Goal: Navigation & Orientation: Find specific page/section

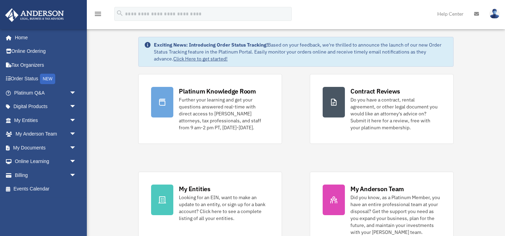
scroll to position [22, 0]
click at [29, 75] on link "Order Status NEW" at bounding box center [46, 79] width 82 height 14
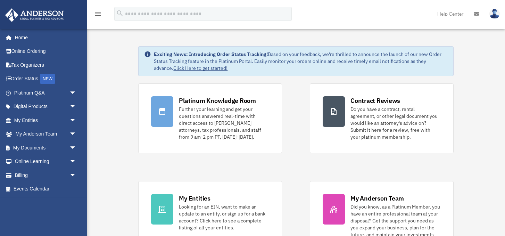
scroll to position [22, 0]
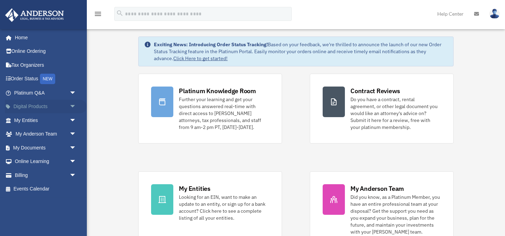
click at [72, 104] on span "arrow_drop_down" at bounding box center [76, 107] width 14 height 14
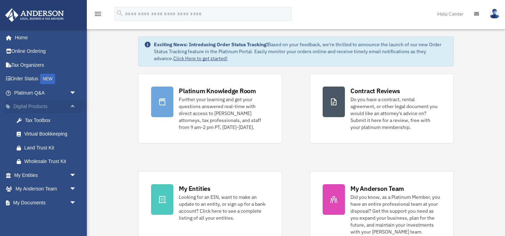
click at [73, 104] on span "arrow_drop_up" at bounding box center [76, 107] width 14 height 14
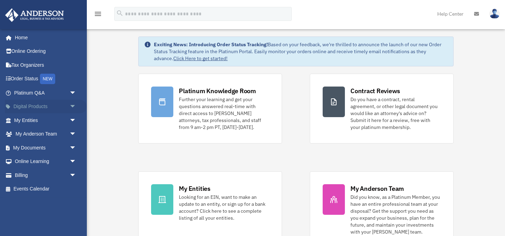
click at [72, 104] on span "arrow_drop_down" at bounding box center [76, 107] width 14 height 14
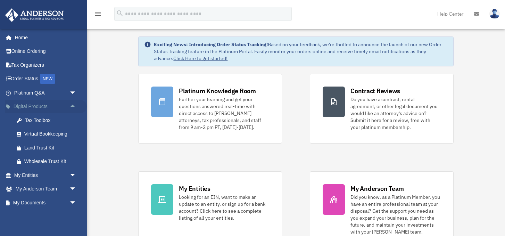
click at [74, 103] on span "arrow_drop_up" at bounding box center [76, 107] width 14 height 14
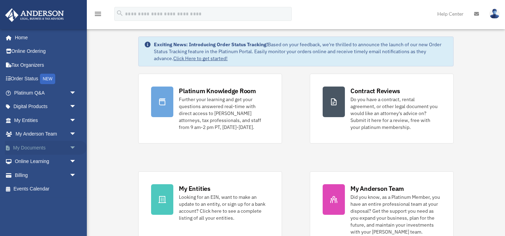
click at [72, 147] on span "arrow_drop_down" at bounding box center [76, 148] width 14 height 14
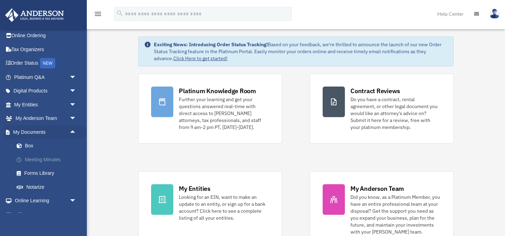
scroll to position [16, 0]
click at [32, 170] on link "Forms Library" at bounding box center [48, 173] width 77 height 14
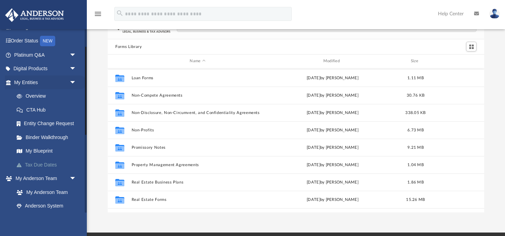
scroll to position [37, 0]
click at [73, 83] on span "arrow_drop_down" at bounding box center [76, 83] width 14 height 14
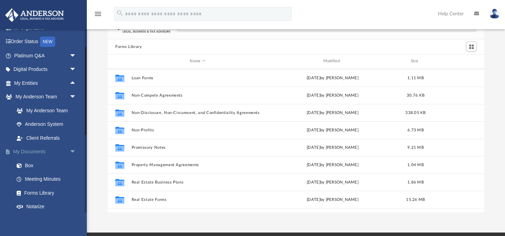
click at [72, 150] on span "arrow_drop_down" at bounding box center [76, 152] width 14 height 14
click at [72, 150] on span "arrow_drop_up" at bounding box center [76, 152] width 14 height 14
click at [72, 96] on span "arrow_drop_down" at bounding box center [76, 97] width 14 height 14
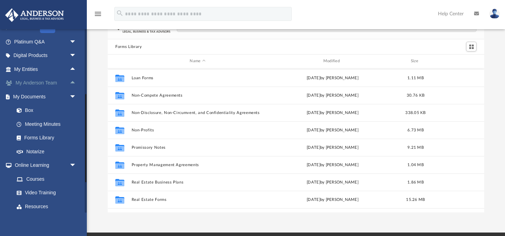
scroll to position [53, 0]
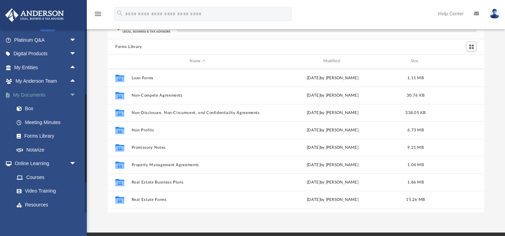
click at [72, 92] on span "arrow_drop_down" at bounding box center [76, 95] width 14 height 14
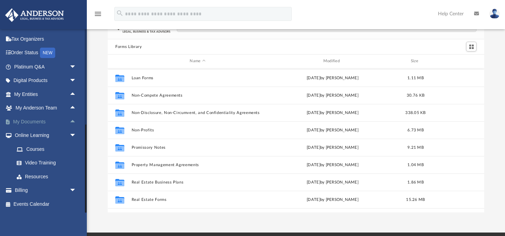
scroll to position [23, 0]
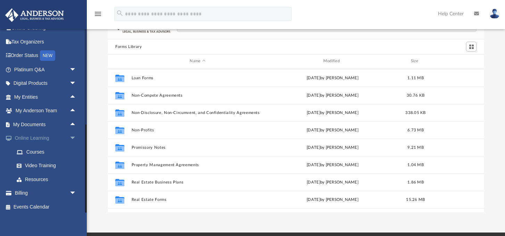
click at [74, 137] on span "arrow_drop_down" at bounding box center [76, 138] width 14 height 14
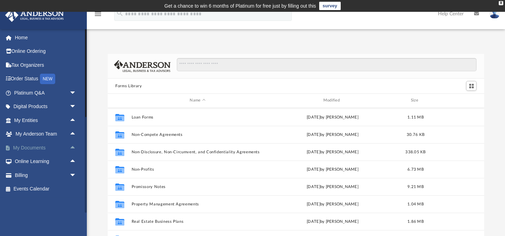
scroll to position [0, 0]
